Goal: Task Accomplishment & Management: Manage account settings

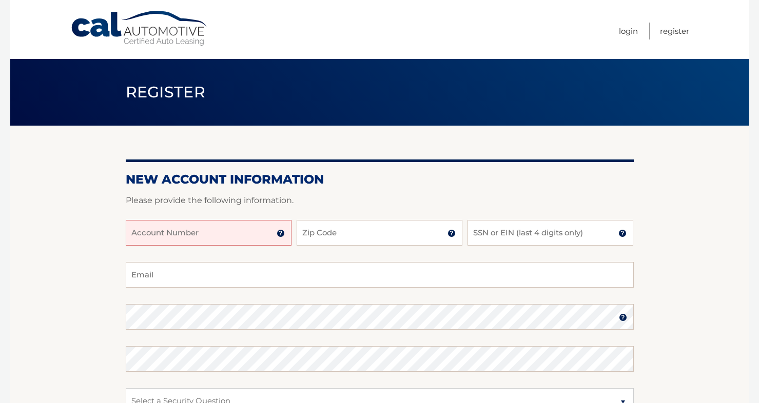
click at [210, 222] on input "Account Number" at bounding box center [209, 233] width 166 height 26
type input "44455990357"
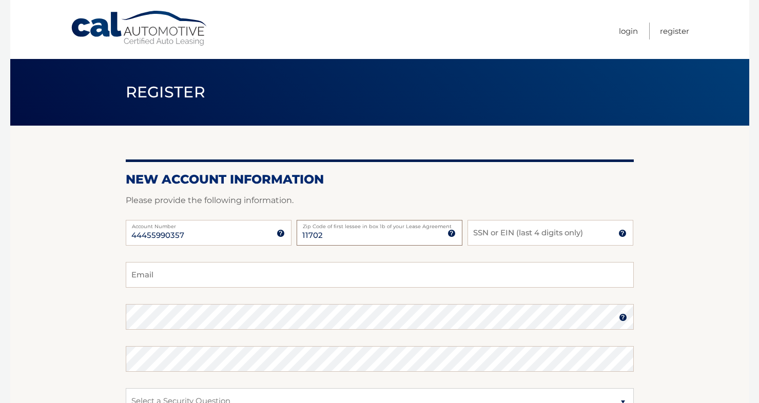
type input "11702"
type input "1560"
type input "lisaannibale@gmail.com"
click at [311, 311] on label "Password" at bounding box center [380, 308] width 508 height 8
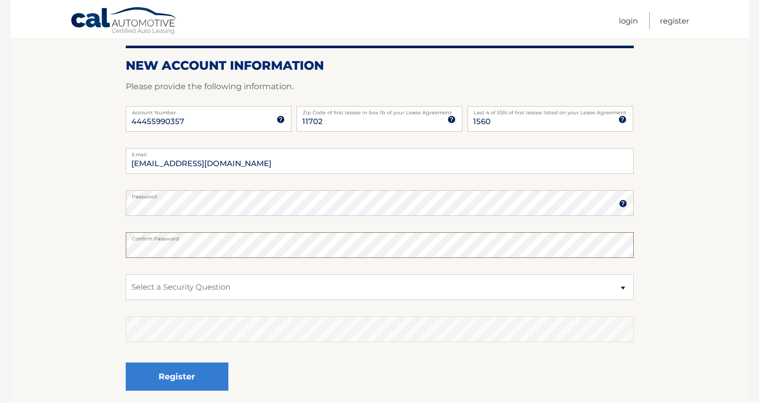
scroll to position [119, 0]
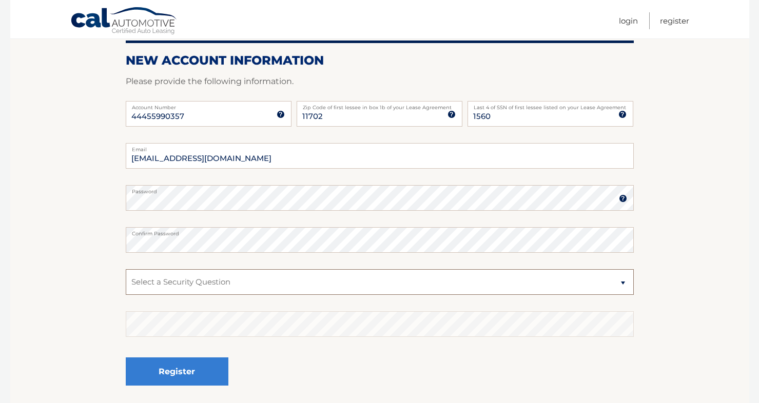
select select "1"
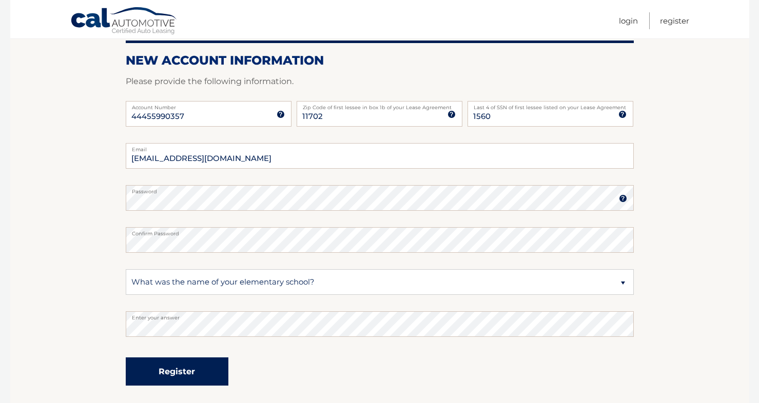
click at [212, 368] on button "Register" at bounding box center [177, 371] width 103 height 28
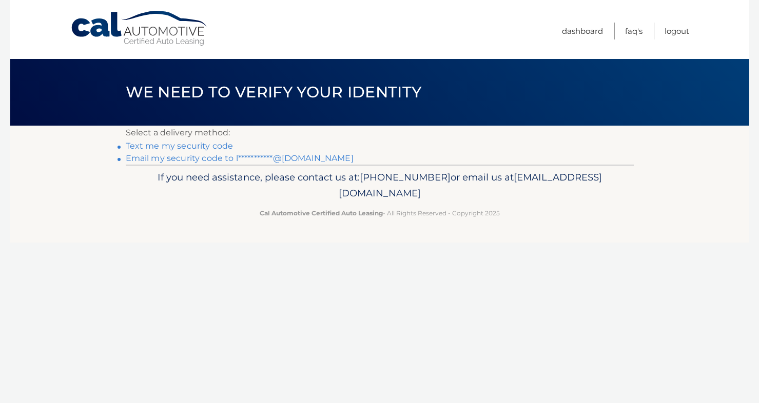
click at [171, 146] on link "Text me my security code" at bounding box center [180, 146] width 108 height 10
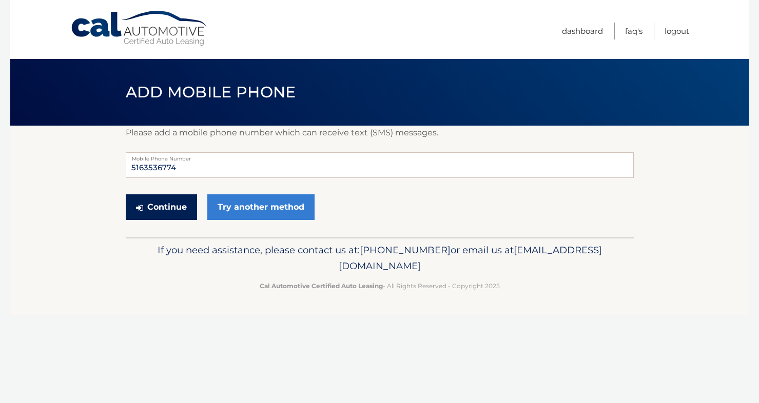
click at [183, 207] on button "Continue" at bounding box center [161, 207] width 71 height 26
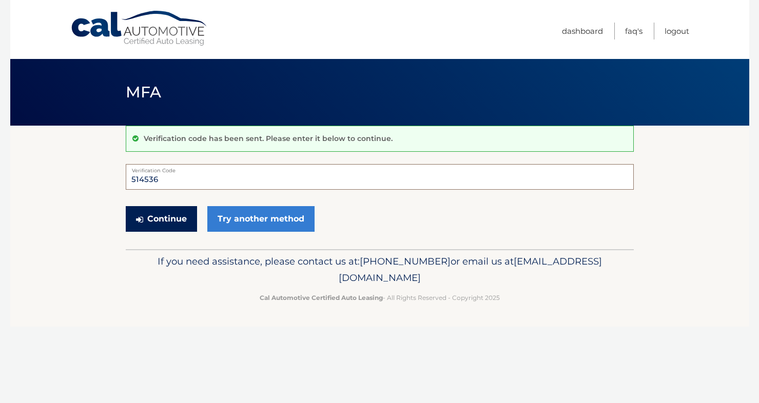
type input "514536"
click at [173, 221] on button "Continue" at bounding box center [161, 219] width 71 height 26
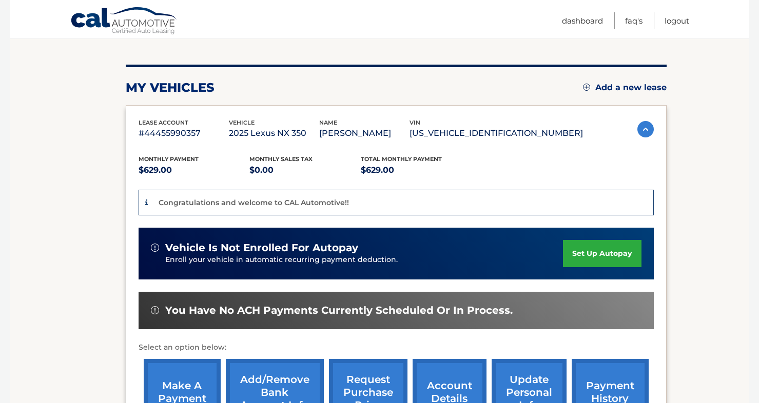
scroll to position [168, 0]
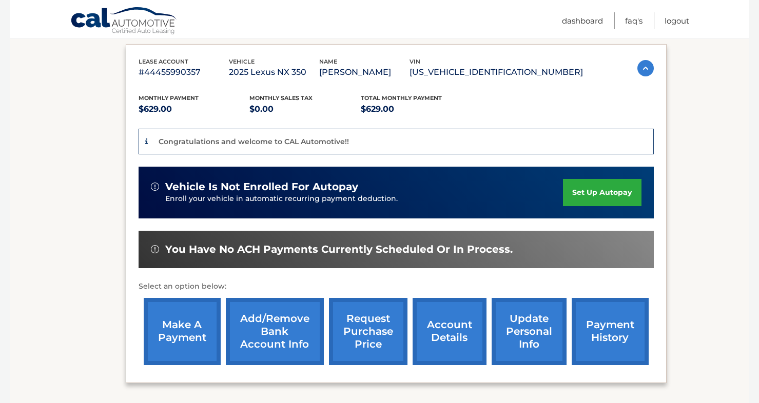
click at [590, 188] on link "set up autopay" at bounding box center [602, 192] width 78 height 27
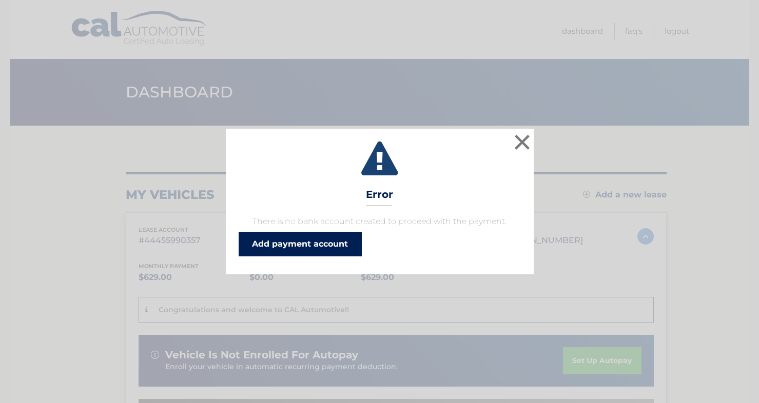
click at [346, 247] on link "Add payment account" at bounding box center [299, 244] width 123 height 25
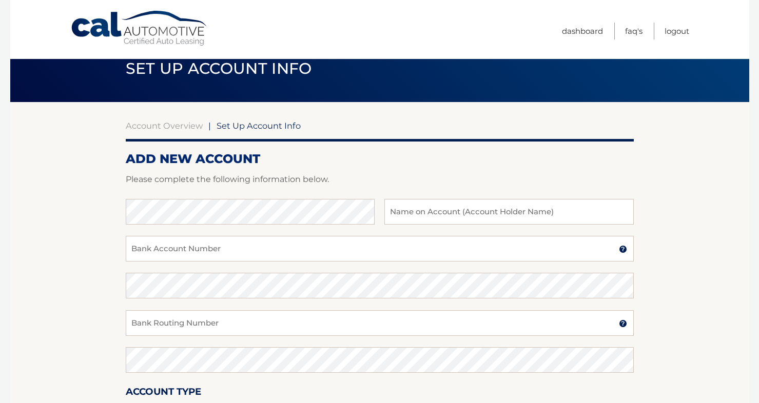
scroll to position [30, 0]
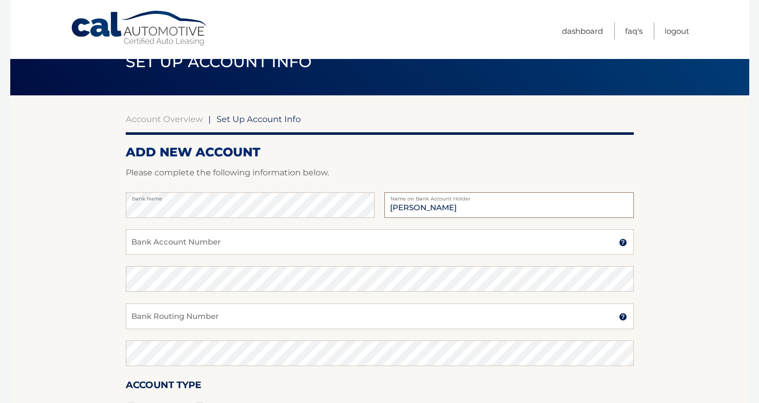
click at [414, 212] on input "Lisa M Annibale" at bounding box center [508, 205] width 249 height 26
click at [415, 207] on input "Lisa M Annibale" at bounding box center [508, 205] width 249 height 26
type input "Lisa Annibale"
click at [309, 249] on input "Bank Account Number" at bounding box center [380, 242] width 508 height 26
type input "4973471085"
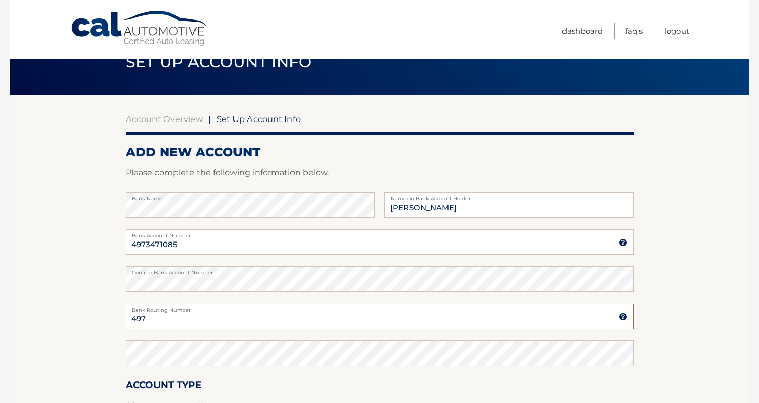
click at [291, 317] on input "497" at bounding box center [380, 317] width 508 height 26
type input "4"
type input "021000089"
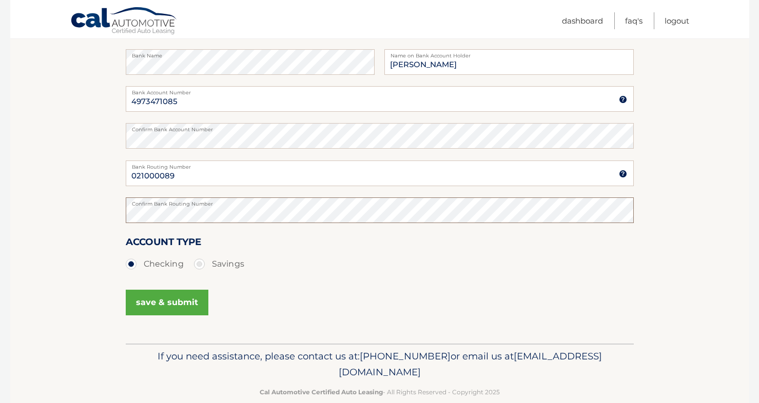
scroll to position [175, 0]
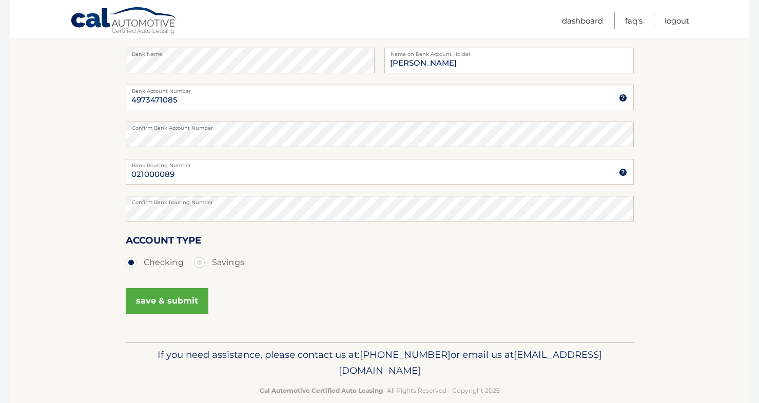
click at [194, 304] on button "save & submit" at bounding box center [167, 301] width 83 height 26
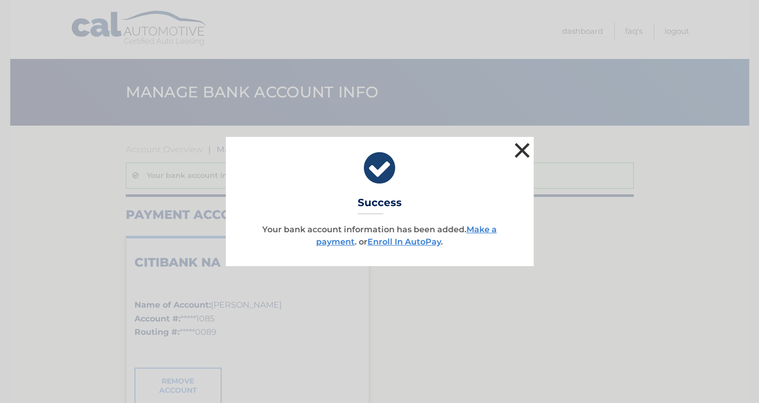
click at [516, 147] on button "×" at bounding box center [522, 150] width 21 height 21
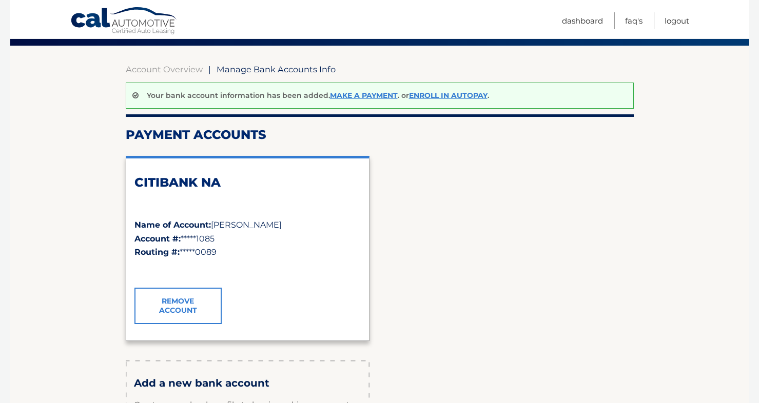
scroll to position [81, 0]
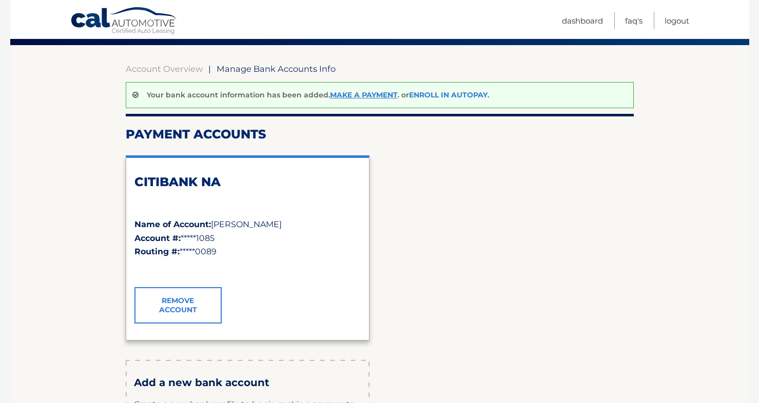
click at [437, 95] on link "Enroll In AutoPay" at bounding box center [448, 94] width 78 height 9
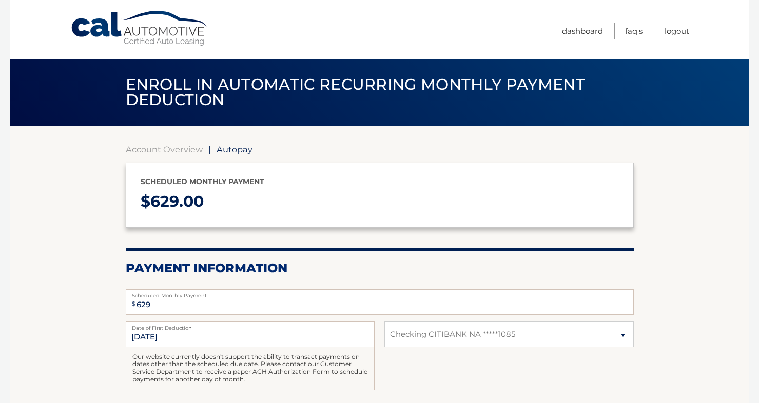
select select "ZGQ3YTdjNWEtNDQ0Yi00YmJkLTlhMDktNWIzMjEzY2E1MDQ4"
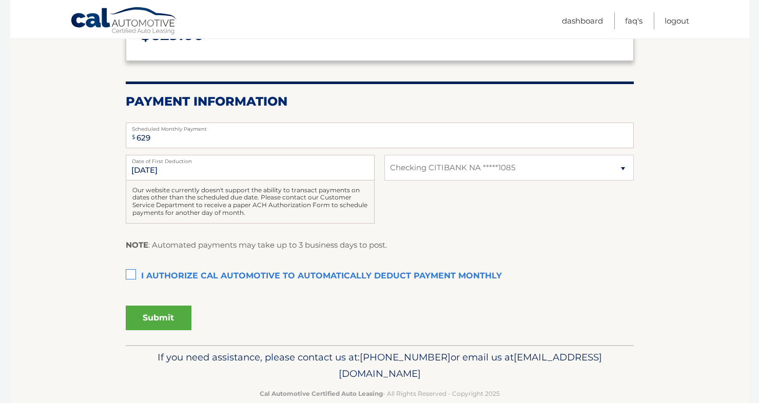
scroll to position [183, 0]
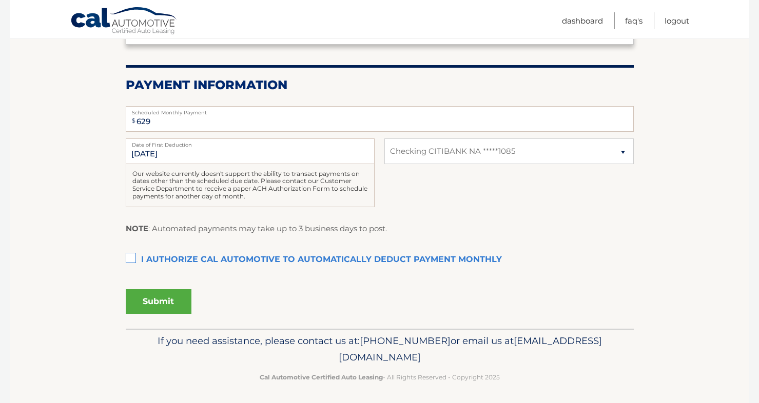
click at [132, 259] on label "I authorize cal automotive to automatically deduct payment monthly This checkbo…" at bounding box center [380, 260] width 508 height 21
click at [0, 0] on input "I authorize cal automotive to automatically deduct payment monthly This checkbo…" at bounding box center [0, 0] width 0 height 0
click at [150, 295] on button "Submit" at bounding box center [159, 301] width 66 height 25
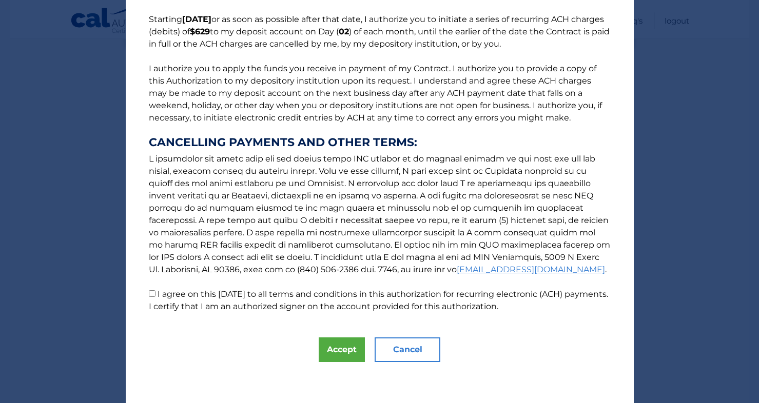
scroll to position [82, 0]
click at [152, 298] on p "The words "I" "me" and "my" mean any identified Customer who signs this Authori…" at bounding box center [379, 125] width 482 height 373
click at [151, 296] on input "I agree on this 08/26/2025 to all terms and conditions in this authorization fo…" at bounding box center [152, 293] width 7 height 7
checkbox input "true"
click at [348, 354] on button "Accept" at bounding box center [342, 349] width 46 height 25
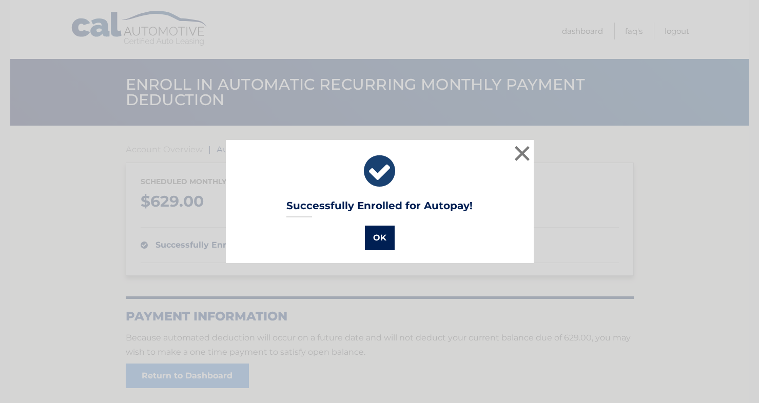
click at [379, 240] on button "OK" at bounding box center [380, 238] width 30 height 25
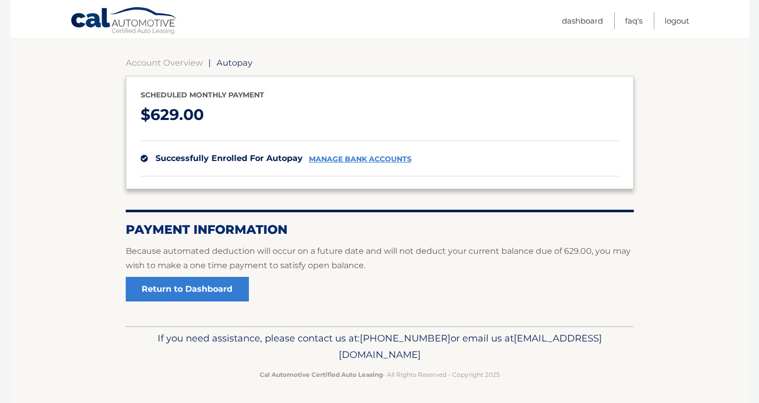
scroll to position [86, 0]
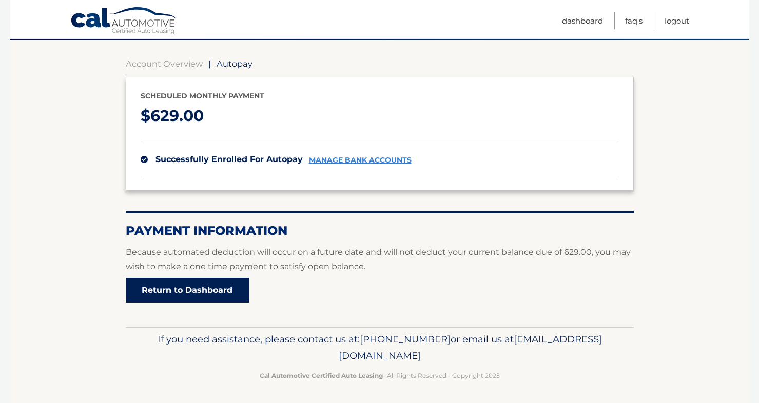
click at [220, 290] on link "Return to Dashboard" at bounding box center [187, 290] width 123 height 25
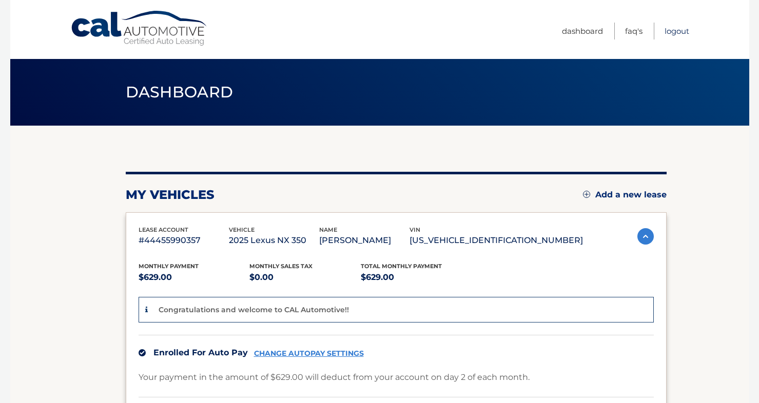
click at [674, 31] on link "Logout" at bounding box center [676, 31] width 25 height 17
